Goal: Navigation & Orientation: Find specific page/section

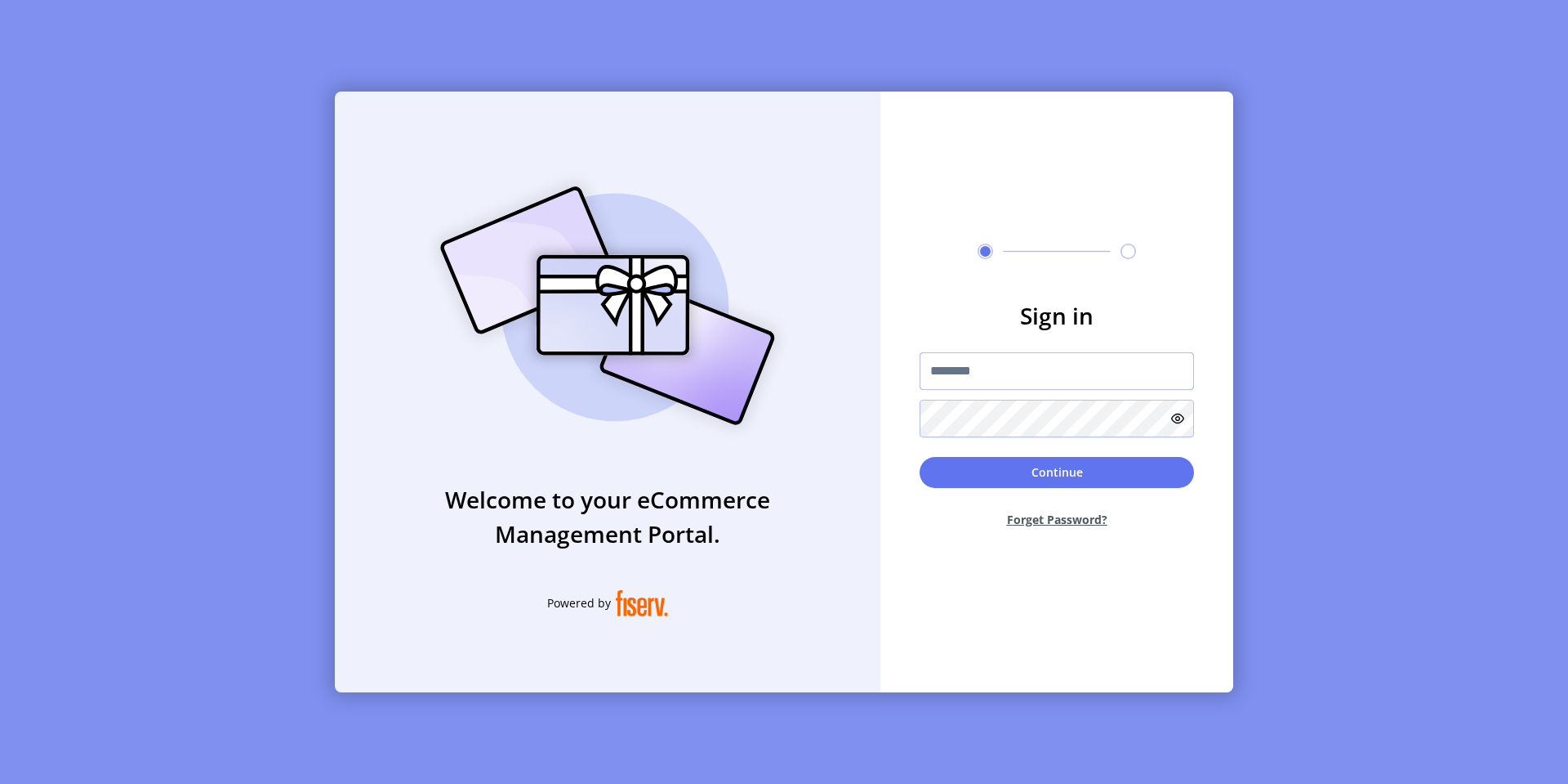
click at [1007, 376] on input "text" at bounding box center [1057, 371] width 275 height 38
type input "*********"
click at [1119, 478] on button "Continue" at bounding box center [1057, 472] width 275 height 31
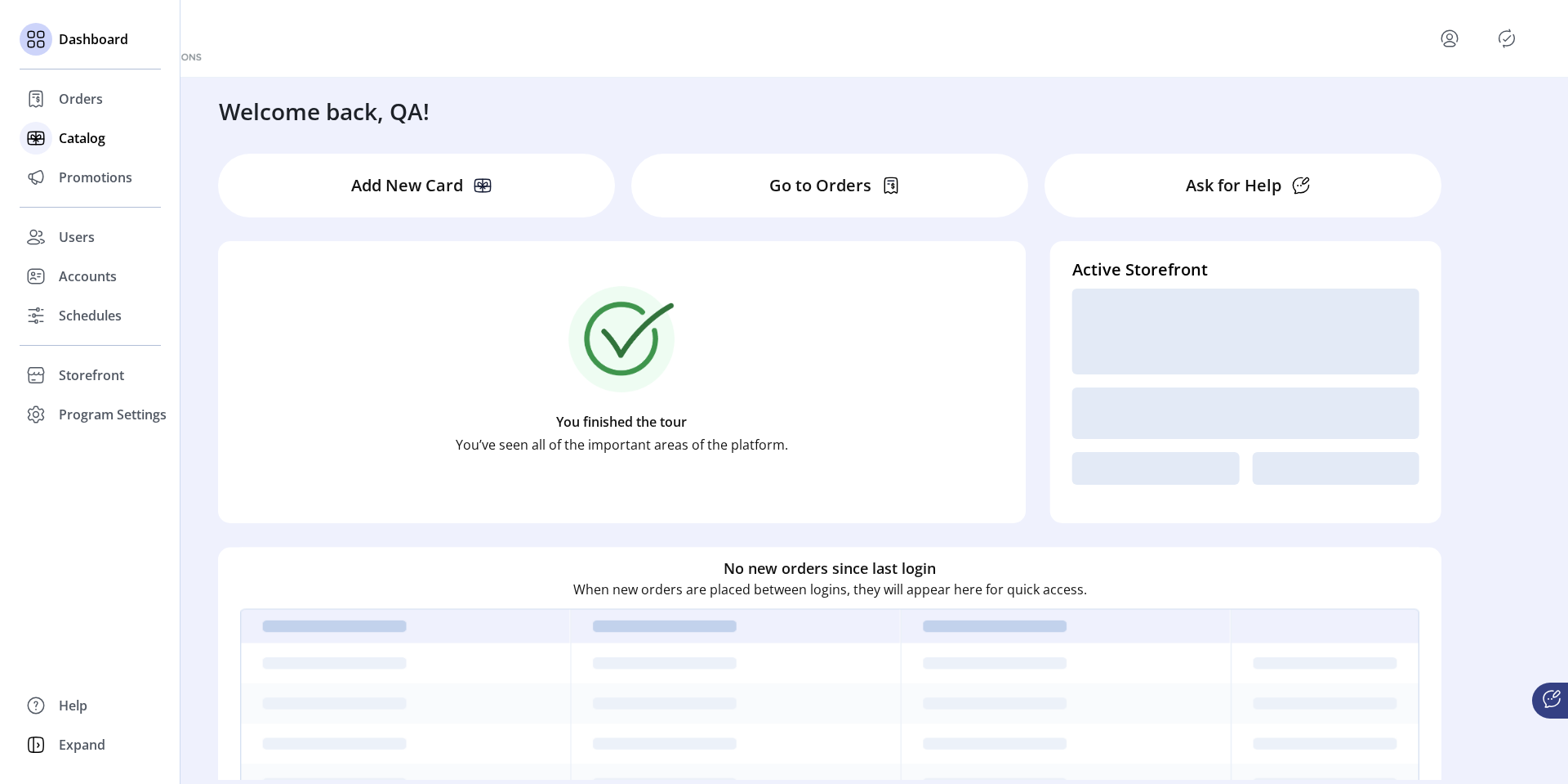
click at [66, 140] on span "Catalog" at bounding box center [82, 138] width 46 height 20
